Goal: Information Seeking & Learning: Learn about a topic

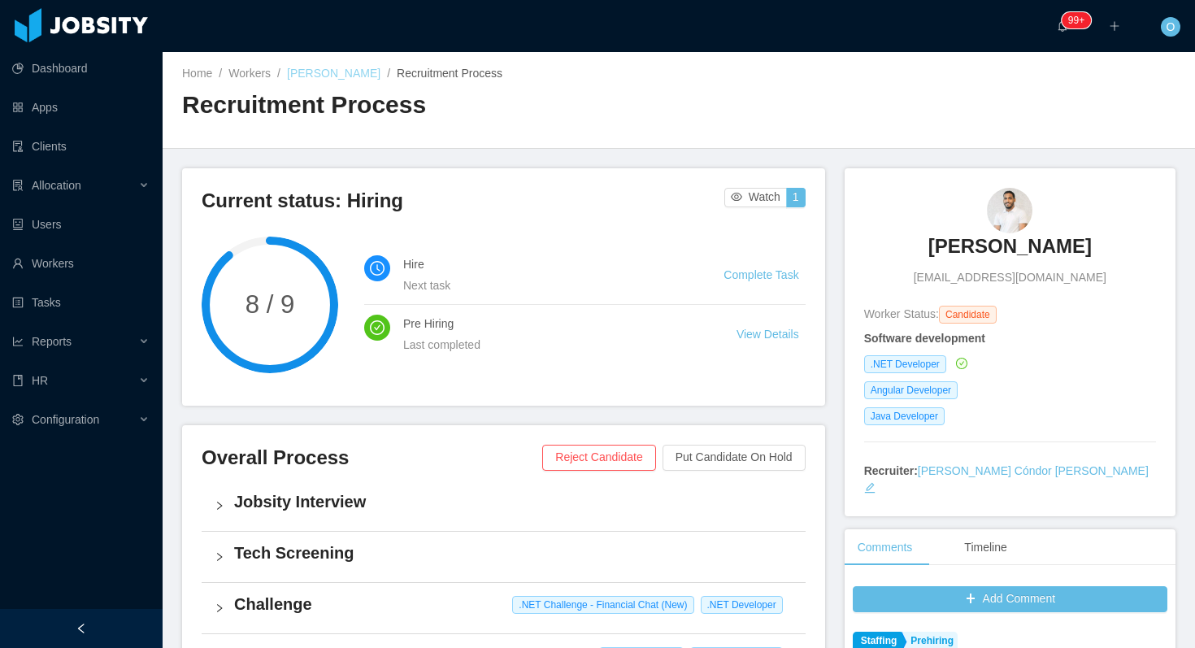
click at [353, 74] on link "[PERSON_NAME]" at bounding box center [333, 73] width 93 height 13
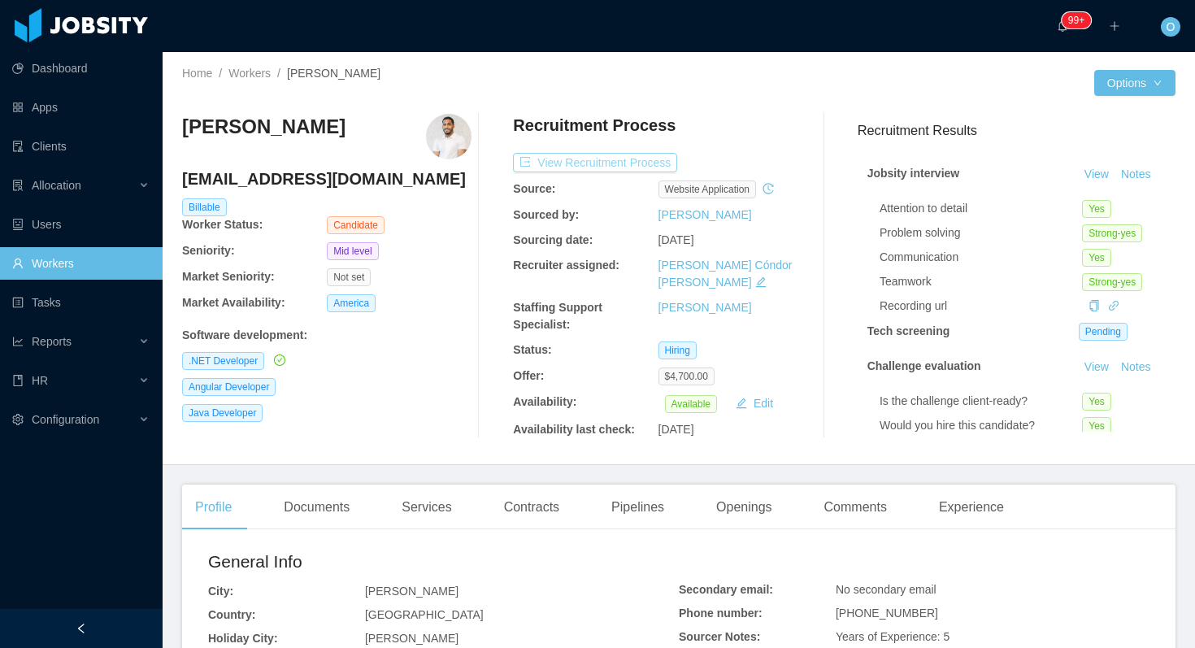
click at [637, 168] on button "View Recruitment Process" at bounding box center [595, 163] width 164 height 20
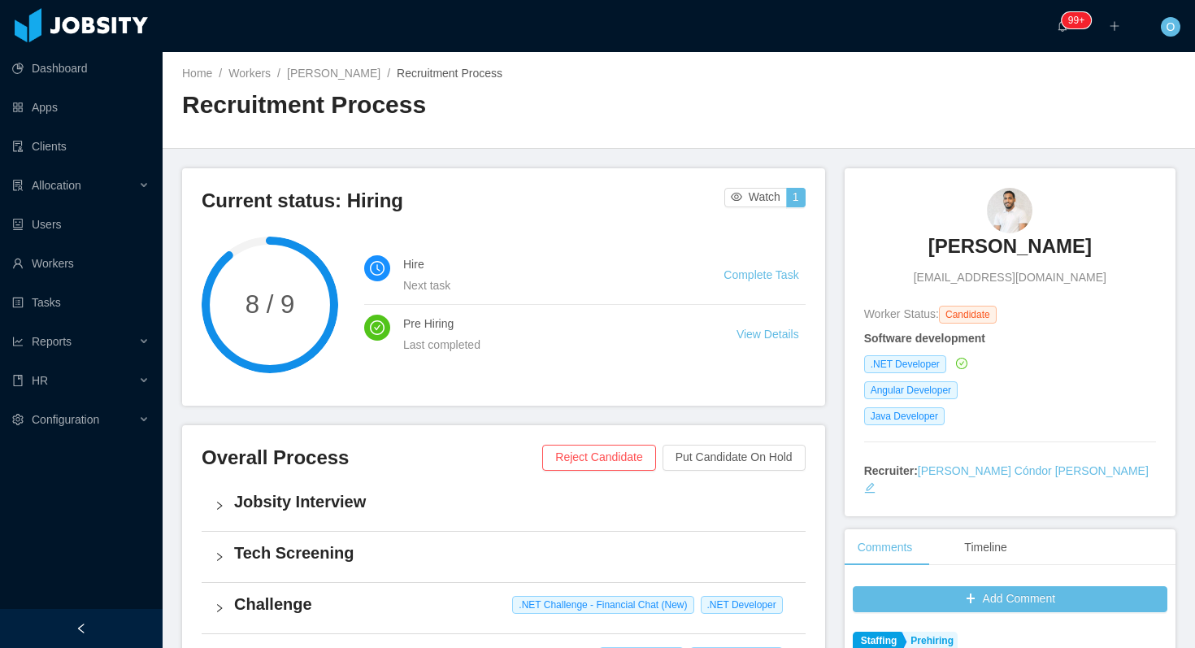
drag, startPoint x: 1097, startPoint y: 245, endPoint x: 936, endPoint y: 251, distance: 161.0
click at [935, 250] on div "Ronald Montero ronaldmontero123456e@gmail.com" at bounding box center [1010, 237] width 292 height 98
copy h3 "Ronald Montero"
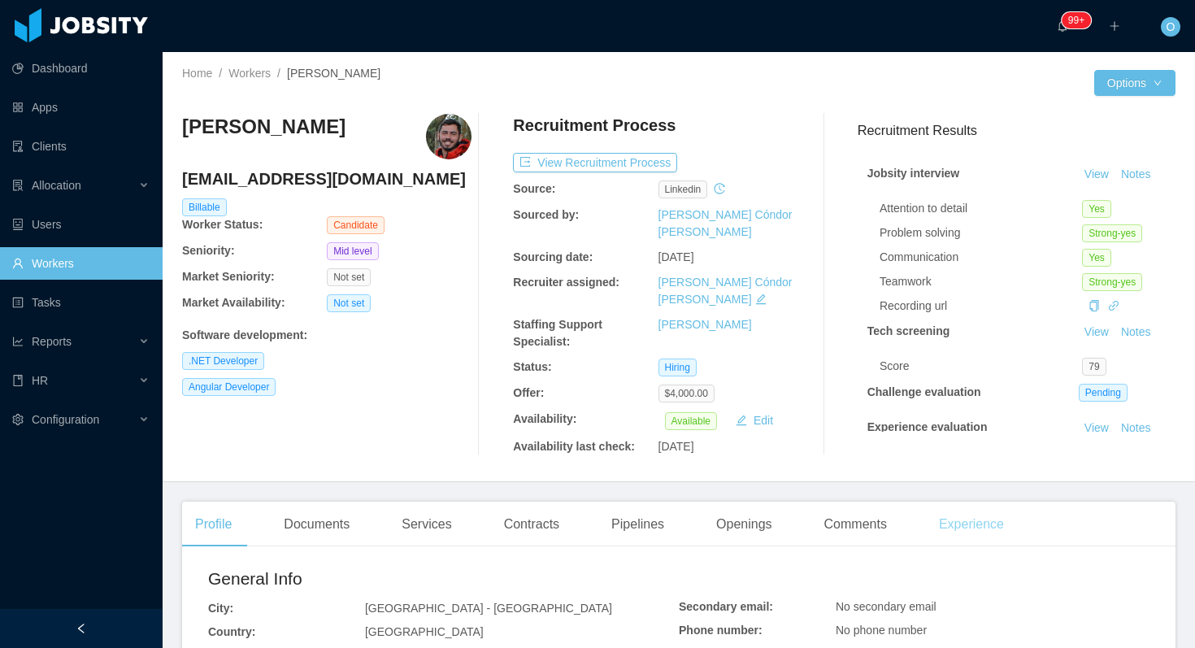
click at [986, 510] on div "Experience" at bounding box center [971, 524] width 91 height 46
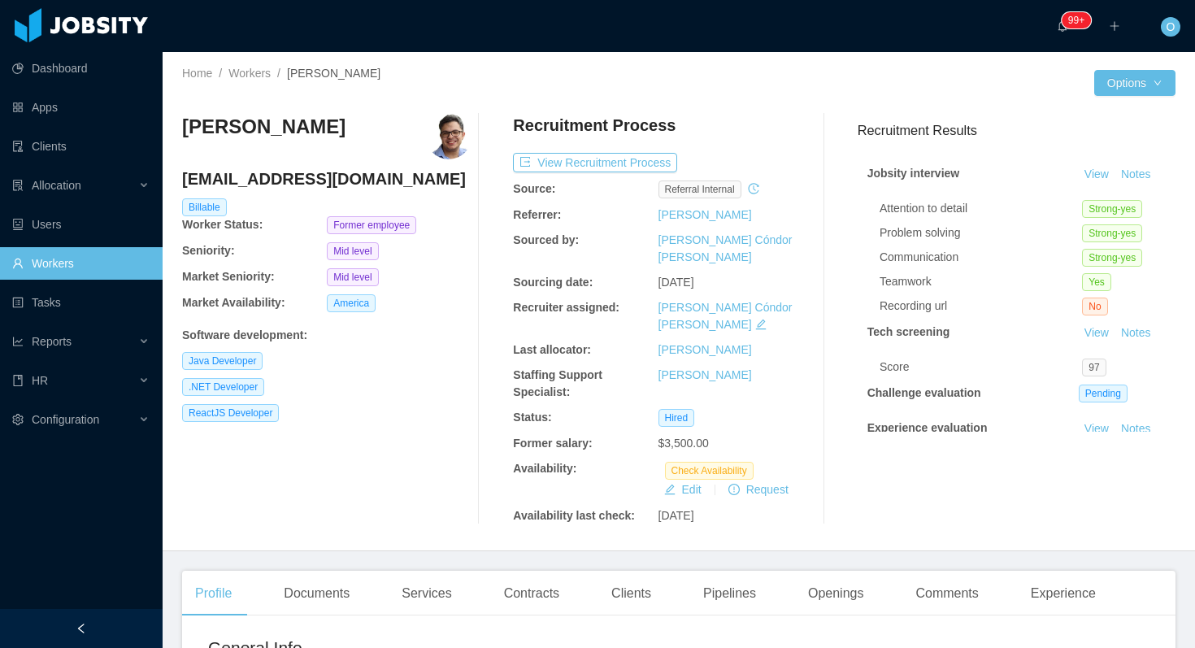
scroll to position [632, 0]
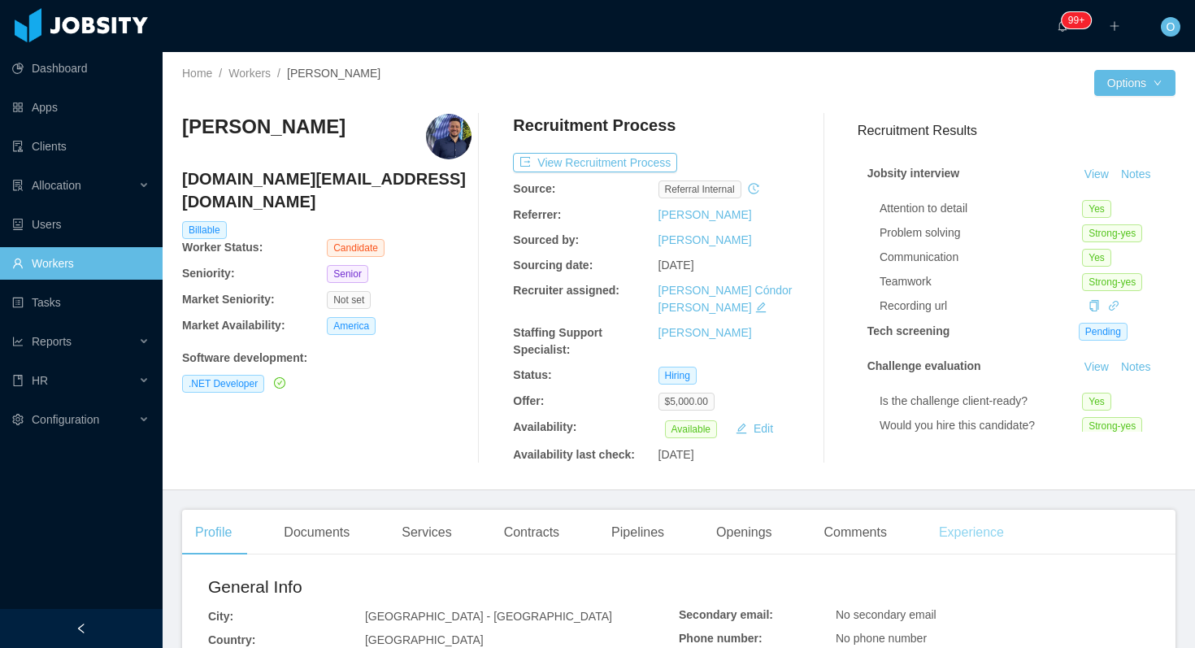
click at [945, 526] on div "Experience" at bounding box center [971, 533] width 91 height 46
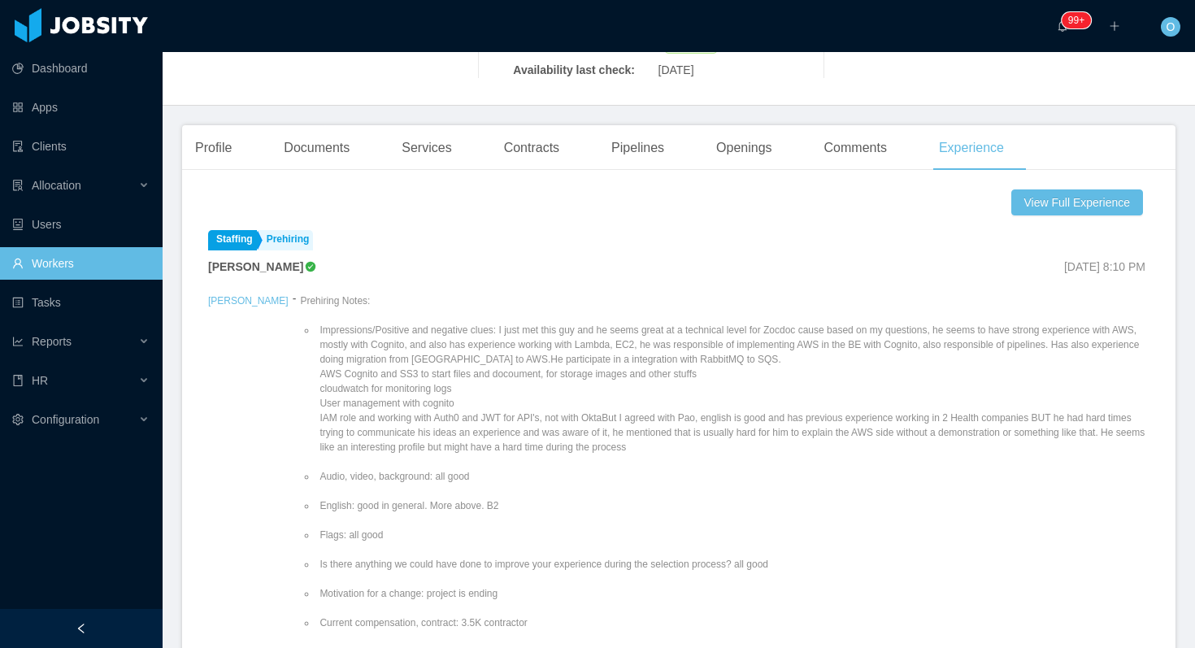
scroll to position [240, 0]
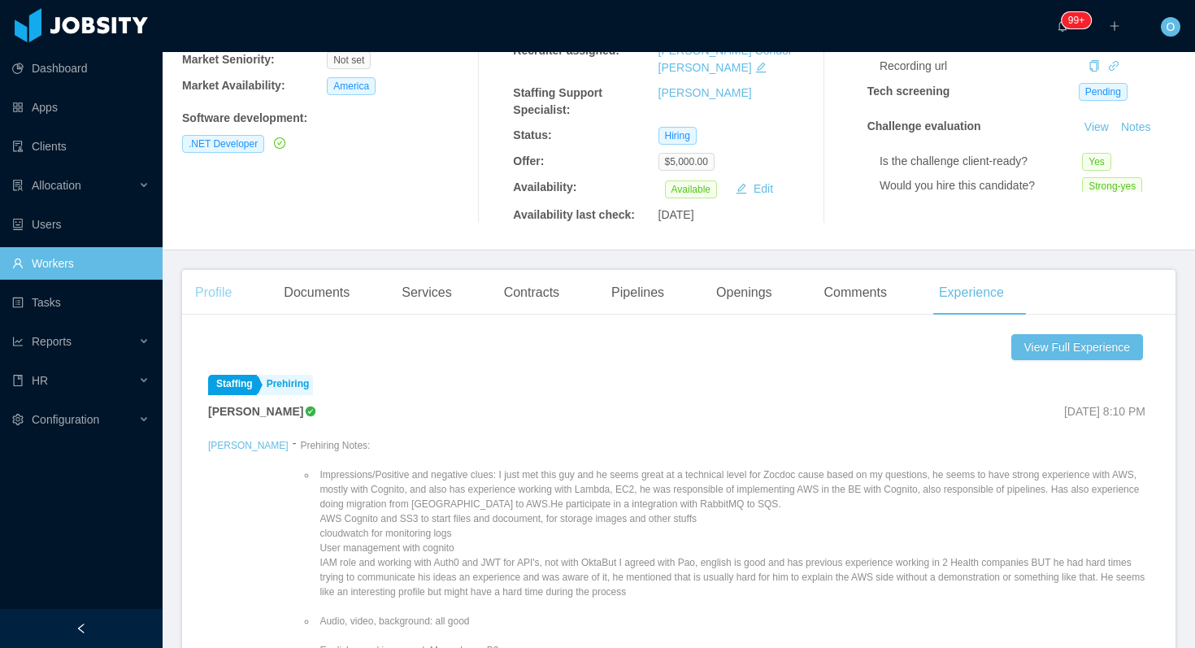
click at [209, 279] on div "Profile" at bounding box center [213, 293] width 63 height 46
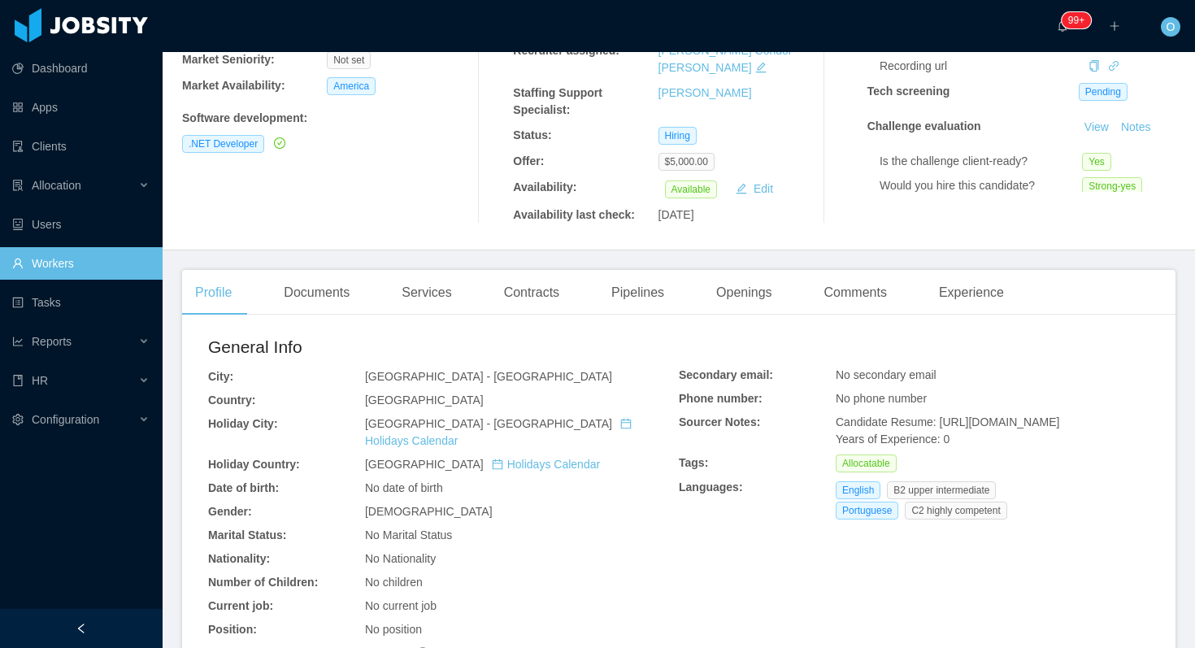
scroll to position [653, 0]
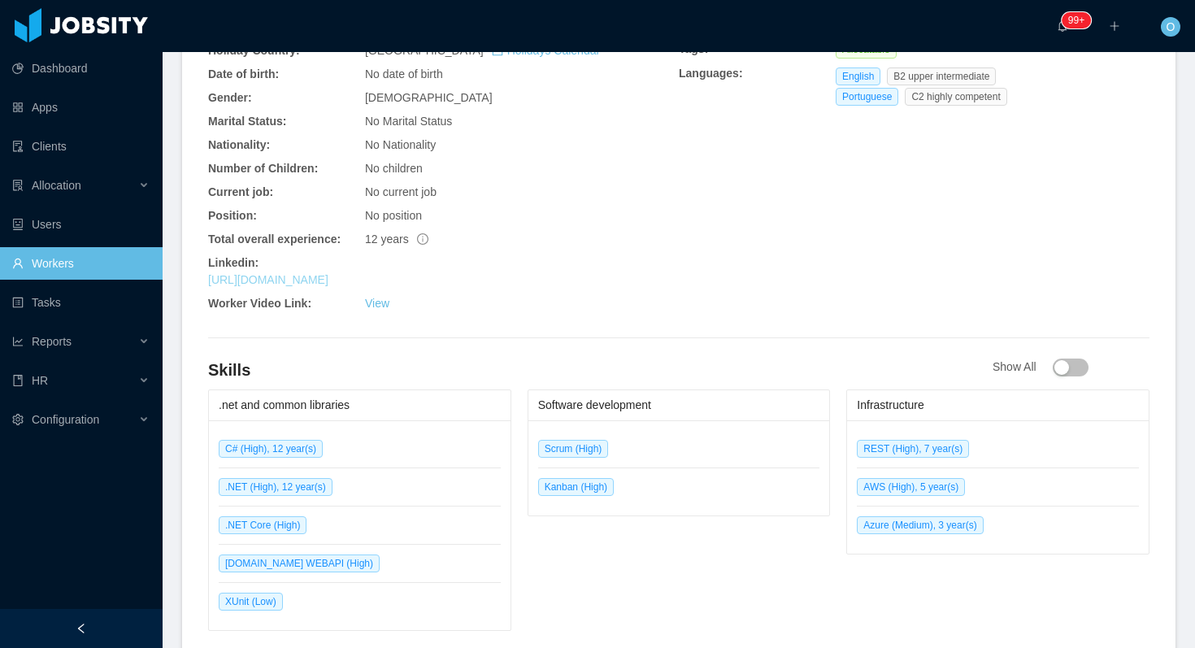
click at [328, 273] on link "https://www.linkedin.com/in/guilherme-moura16" at bounding box center [268, 279] width 120 height 13
